Goal: Task Accomplishment & Management: Manage account settings

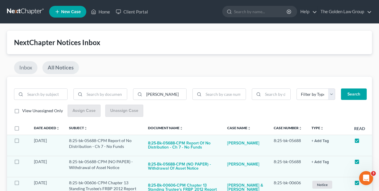
click at [26, 69] on link "Inbox" at bounding box center [25, 67] width 23 height 13
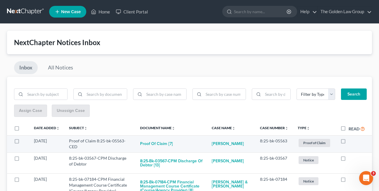
click at [348, 142] on label at bounding box center [348, 142] width 0 height 0
click at [351, 141] on input "checkbox" at bounding box center [353, 140] width 4 height 4
checkbox input "true"
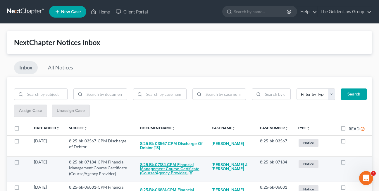
click at [165, 167] on button "8:25-bk-07184-CPM Financial Management Course Certificate (Course/Agency Provid…" at bounding box center [171, 169] width 63 height 20
checkbox input "true"
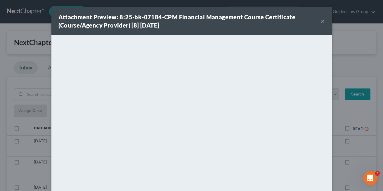
click at [321, 21] on button "×" at bounding box center [323, 21] width 4 height 7
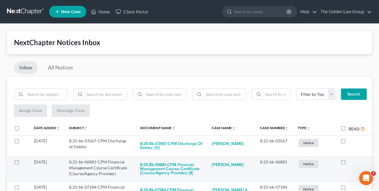
click at [348, 163] on label at bounding box center [348, 163] width 0 height 0
click at [351, 162] on input "checkbox" at bounding box center [353, 161] width 4 height 4
checkbox input "true"
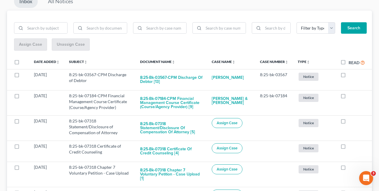
scroll to position [68, 0]
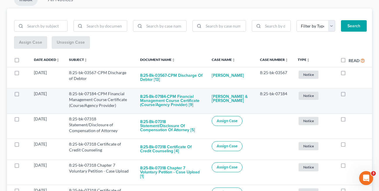
click at [348, 95] on label at bounding box center [348, 95] width 0 height 0
click at [351, 93] on input "checkbox" at bounding box center [353, 93] width 4 height 4
checkbox input "true"
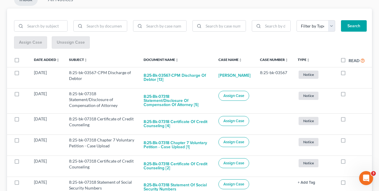
click at [348, 95] on label at bounding box center [348, 95] width 0 height 0
click at [351, 93] on input "checkbox" at bounding box center [353, 93] width 4 height 4
checkbox input "true"
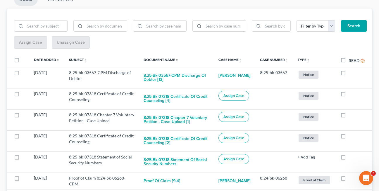
click at [348, 95] on label at bounding box center [348, 95] width 0 height 0
click at [351, 93] on input "checkbox" at bounding box center [353, 93] width 4 height 4
checkbox input "true"
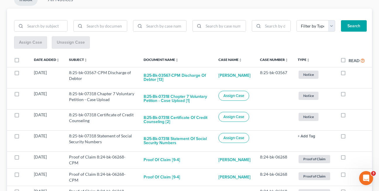
click at [348, 95] on label at bounding box center [348, 95] width 0 height 0
click at [351, 93] on input "checkbox" at bounding box center [353, 93] width 4 height 4
checkbox input "true"
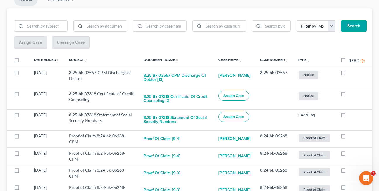
click at [348, 95] on label at bounding box center [348, 95] width 0 height 0
click at [351, 93] on input "checkbox" at bounding box center [353, 93] width 4 height 4
checkbox input "true"
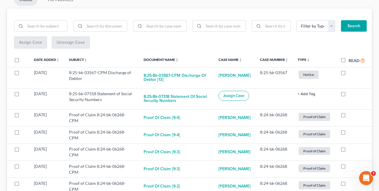
click at [348, 95] on label at bounding box center [348, 95] width 0 height 0
click at [351, 93] on input "checkbox" at bounding box center [353, 93] width 4 height 4
checkbox input "true"
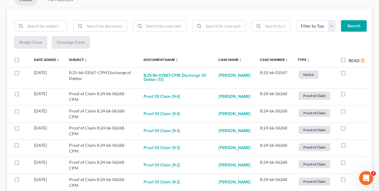
click at [348, 95] on label at bounding box center [348, 95] width 0 height 0
click at [351, 93] on input "checkbox" at bounding box center [353, 93] width 4 height 4
checkbox input "true"
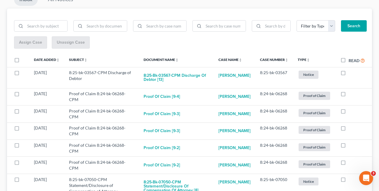
click at [348, 95] on label at bounding box center [348, 95] width 0 height 0
click at [351, 93] on input "checkbox" at bounding box center [353, 93] width 4 height 4
checkbox input "true"
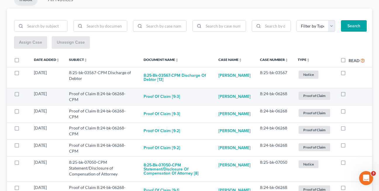
click at [348, 95] on label at bounding box center [348, 95] width 0 height 0
click at [351, 94] on input "checkbox" at bounding box center [353, 93] width 4 height 4
checkbox input "true"
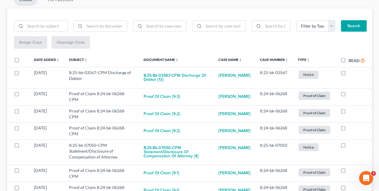
click at [348, 95] on label at bounding box center [348, 95] width 0 height 0
click at [351, 94] on input "checkbox" at bounding box center [353, 93] width 4 height 4
checkbox input "true"
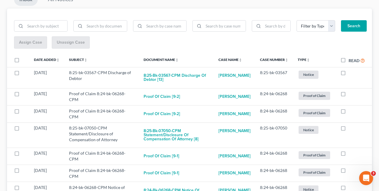
click at [348, 95] on label at bounding box center [348, 95] width 0 height 0
click at [351, 94] on input "checkbox" at bounding box center [353, 93] width 4 height 4
checkbox input "true"
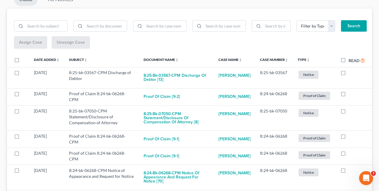
click at [348, 95] on label at bounding box center [348, 95] width 0 height 0
click at [351, 94] on input "checkbox" at bounding box center [353, 93] width 4 height 4
checkbox input "true"
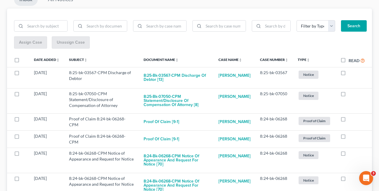
click at [348, 95] on label at bounding box center [348, 95] width 0 height 0
click at [351, 94] on input "checkbox" at bounding box center [353, 93] width 4 height 4
checkbox input "true"
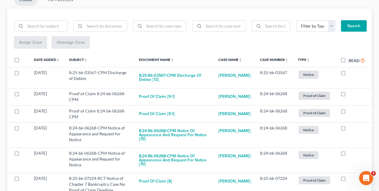
click at [348, 95] on label at bounding box center [348, 95] width 0 height 0
click at [351, 94] on input "checkbox" at bounding box center [353, 93] width 4 height 4
checkbox input "true"
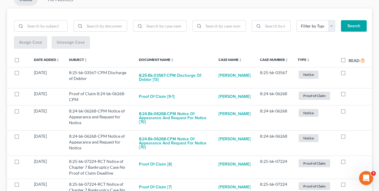
click at [348, 95] on label at bounding box center [348, 95] width 0 height 0
click at [351, 94] on input "checkbox" at bounding box center [353, 93] width 4 height 4
checkbox input "true"
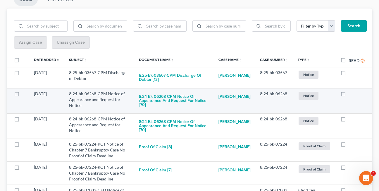
click at [348, 95] on label at bounding box center [348, 95] width 0 height 0
click at [351, 94] on input "checkbox" at bounding box center [353, 93] width 4 height 4
checkbox input "true"
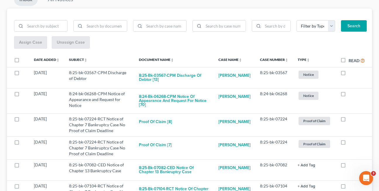
click at [348, 95] on label at bounding box center [348, 95] width 0 height 0
click at [351, 94] on input "checkbox" at bounding box center [353, 93] width 4 height 4
checkbox input "true"
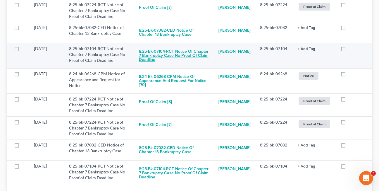
scroll to position [181, 0]
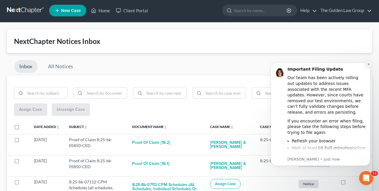
click at [366, 66] on button "Dismiss notification" at bounding box center [368, 64] width 8 height 8
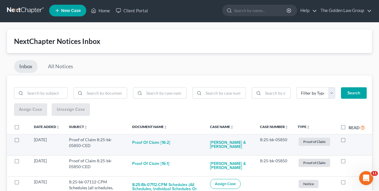
click at [348, 141] on label at bounding box center [348, 141] width 0 height 0
click at [351, 140] on input "checkbox" at bounding box center [353, 138] width 4 height 4
checkbox input "true"
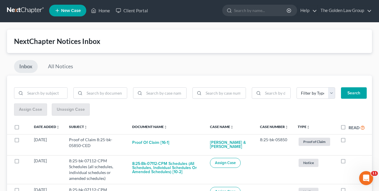
click at [348, 141] on label at bounding box center [348, 141] width 0 height 0
click at [351, 140] on input "checkbox" at bounding box center [353, 138] width 4 height 4
checkbox input "true"
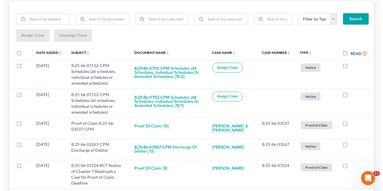
scroll to position [76, 0]
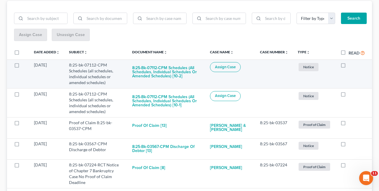
click at [348, 66] on label at bounding box center [348, 66] width 0 height 0
click at [351, 66] on input "checkbox" at bounding box center [353, 64] width 4 height 4
checkbox input "true"
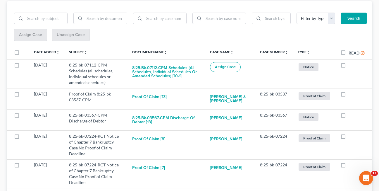
click at [348, 66] on label at bounding box center [348, 66] width 0 height 0
click at [351, 66] on input "checkbox" at bounding box center [353, 64] width 4 height 4
checkbox input "true"
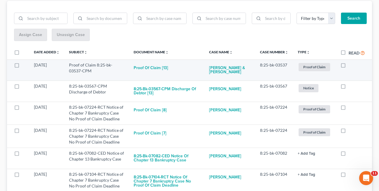
click at [348, 66] on label at bounding box center [348, 66] width 0 height 0
click at [351, 66] on input "checkbox" at bounding box center [353, 64] width 4 height 4
checkbox input "true"
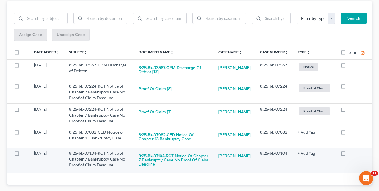
click at [170, 157] on button "8:25-bk-07104-RCT Notice of Chapter 7 Bankruptcy Case No Proof of Claim Deadline" at bounding box center [174, 160] width 70 height 20
checkbox input "true"
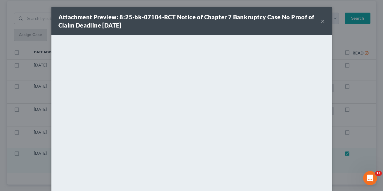
scroll to position [62, 0]
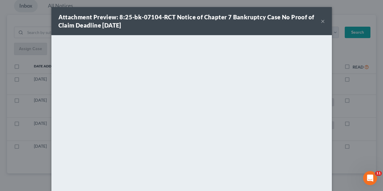
click at [321, 22] on button "×" at bounding box center [323, 21] width 4 height 7
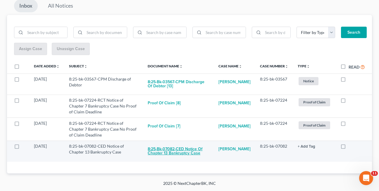
click at [174, 153] on button "8:25-bk-07082-CED Notice of Chapter 13 Bankruptcy Case" at bounding box center [178, 151] width 61 height 16
checkbox input "true"
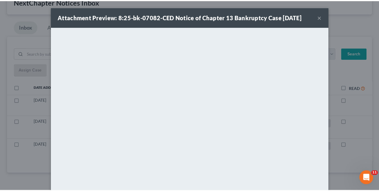
scroll to position [41, 0]
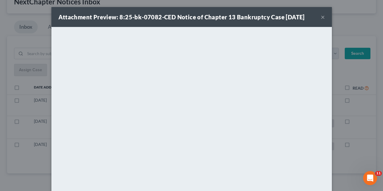
click at [321, 20] on button "×" at bounding box center [323, 16] width 4 height 7
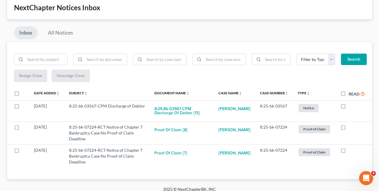
scroll to position [41, 0]
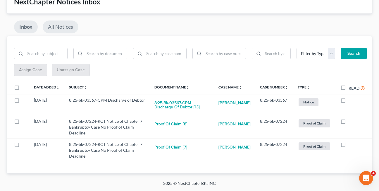
click at [57, 28] on link "All Notices" at bounding box center [61, 26] width 36 height 13
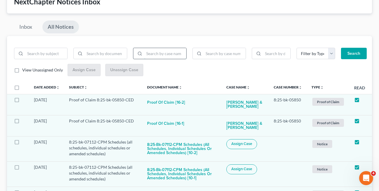
click at [157, 54] on input "search" at bounding box center [165, 53] width 42 height 11
type input "young"
click at [341, 48] on button "Search" at bounding box center [354, 54] width 26 height 12
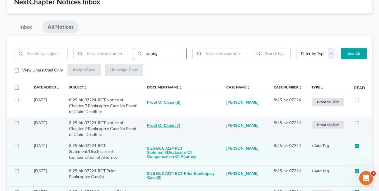
click at [157, 125] on button "Proof of Claim [7]" at bounding box center [163, 126] width 33 height 12
checkbox input "true"
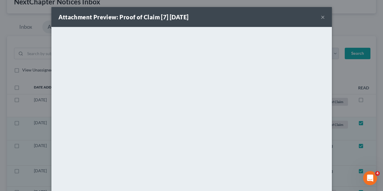
click at [321, 17] on button "×" at bounding box center [323, 16] width 4 height 7
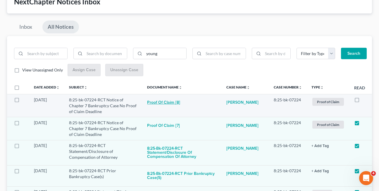
click at [171, 101] on button "Proof of Claim [8]" at bounding box center [163, 103] width 33 height 12
checkbox input "true"
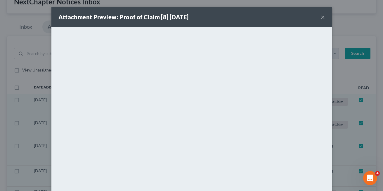
click at [321, 16] on button "×" at bounding box center [323, 16] width 4 height 7
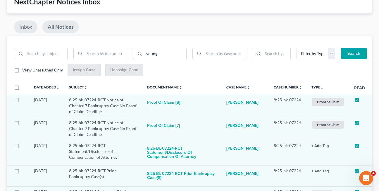
click at [27, 27] on link "Inbox" at bounding box center [25, 26] width 23 height 13
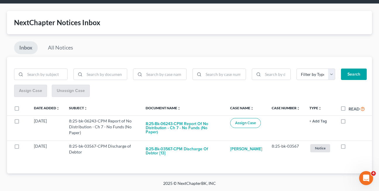
scroll to position [18, 0]
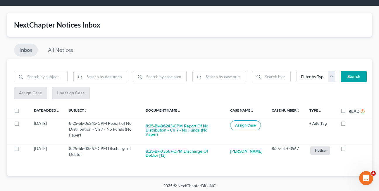
click at [208, 170] on div "Filter by Type Hearing Notice Proof of Claim Search Assign Case Unassign Case D…" at bounding box center [189, 117] width 365 height 116
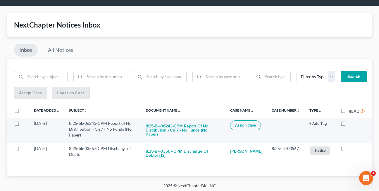
click at [348, 124] on label at bounding box center [348, 124] width 0 height 0
click at [351, 123] on input "checkbox" at bounding box center [353, 122] width 4 height 4
checkbox input "true"
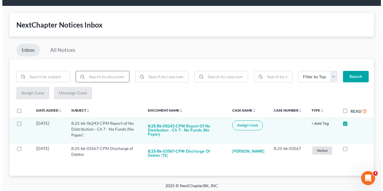
scroll to position [0, 0]
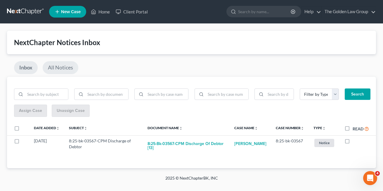
click at [57, 65] on link "All Notices" at bounding box center [61, 67] width 36 height 13
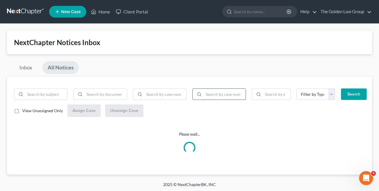
click at [210, 93] on input "search" at bounding box center [224, 94] width 42 height 11
paste input "8:25-bk-06721"
type input "8:25-bk-06721"
click at [341, 88] on button "Search" at bounding box center [354, 94] width 26 height 12
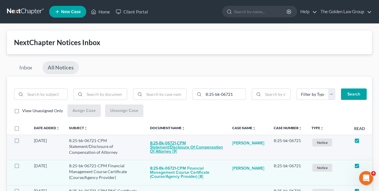
click at [162, 149] on button "8:25-bk-06721-CPM Statement/Disclosure of Compensation of Attorney [9]" at bounding box center [186, 147] width 73 height 20
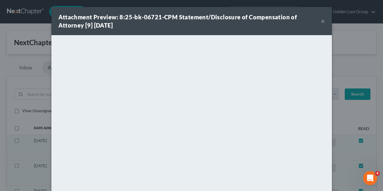
click at [321, 21] on button "×" at bounding box center [323, 21] width 4 height 7
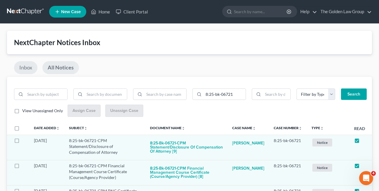
click at [21, 69] on link "Inbox" at bounding box center [25, 67] width 23 height 13
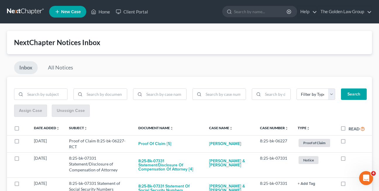
click at [194, 115] on div "Assign Case Unassign Case" at bounding box center [189, 110] width 351 height 13
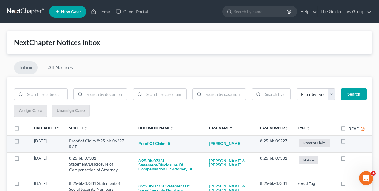
click at [348, 142] on label at bounding box center [348, 142] width 0 height 0
click at [351, 141] on input "checkbox" at bounding box center [353, 140] width 4 height 4
checkbox input "true"
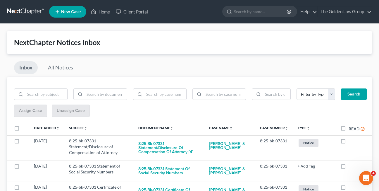
click at [348, 142] on label at bounding box center [348, 142] width 0 height 0
click at [351, 141] on input "checkbox" at bounding box center [353, 140] width 4 height 4
checkbox input "true"
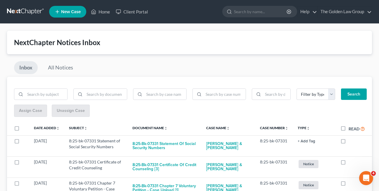
click at [348, 142] on label at bounding box center [348, 142] width 0 height 0
click at [351, 141] on input "checkbox" at bounding box center [353, 140] width 4 height 4
checkbox input "true"
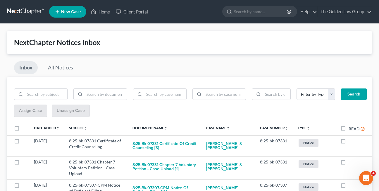
click at [348, 142] on label at bounding box center [348, 142] width 0 height 0
click at [351, 141] on input "checkbox" at bounding box center [353, 140] width 4 height 4
checkbox input "true"
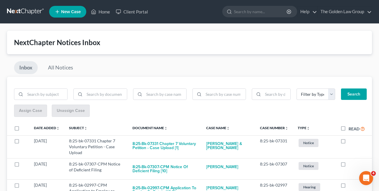
click at [348, 142] on label at bounding box center [348, 142] width 0 height 0
click at [351, 141] on input "checkbox" at bounding box center [353, 140] width 4 height 4
checkbox input "true"
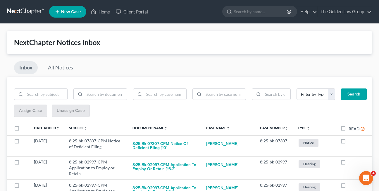
click at [348, 142] on label at bounding box center [348, 142] width 0 height 0
click at [351, 141] on input "checkbox" at bounding box center [353, 140] width 4 height 4
checkbox input "true"
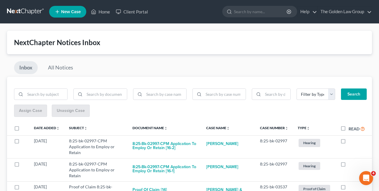
click at [348, 142] on label at bounding box center [348, 142] width 0 height 0
click at [351, 141] on input "checkbox" at bounding box center [353, 140] width 4 height 4
checkbox input "true"
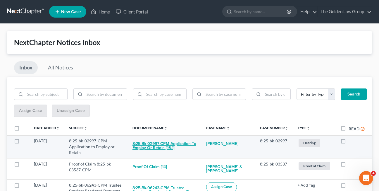
click at [149, 149] on button "8:25-bk-02997-CPM Application to Employ or Retain [16-1]" at bounding box center [164, 146] width 64 height 16
checkbox input "true"
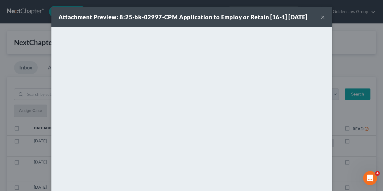
click at [321, 18] on button "×" at bounding box center [323, 16] width 4 height 7
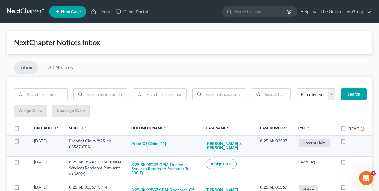
click at [348, 142] on label at bounding box center [348, 142] width 0 height 0
click at [351, 140] on input "checkbox" at bounding box center [353, 140] width 4 height 4
checkbox input "true"
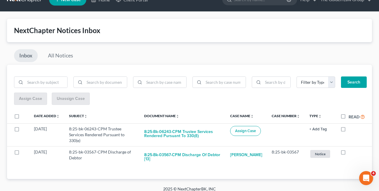
scroll to position [18, 0]
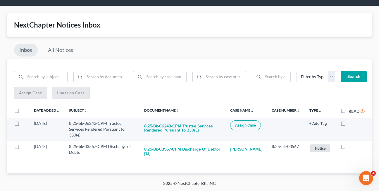
click at [348, 124] on label at bounding box center [348, 124] width 0 height 0
click at [351, 124] on input "checkbox" at bounding box center [353, 122] width 4 height 4
checkbox input "true"
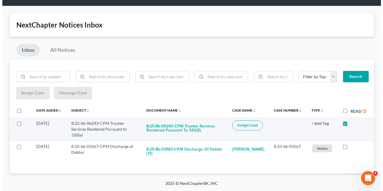
scroll to position [0, 0]
